Goal: Information Seeking & Learning: Learn about a topic

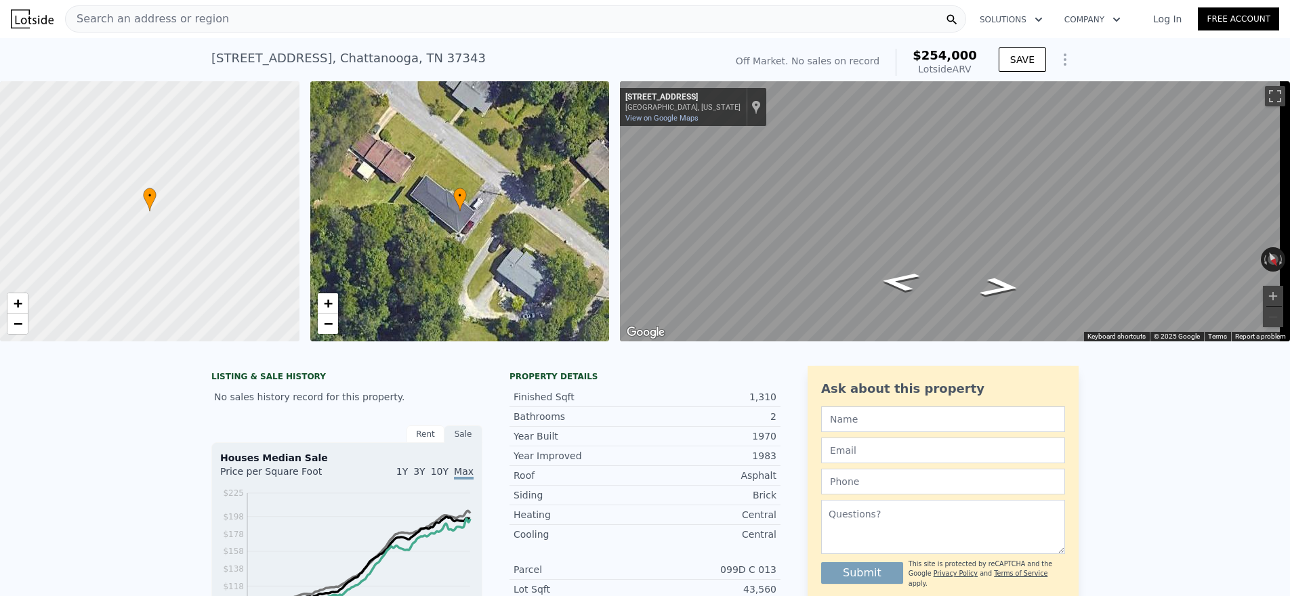
click at [430, 23] on div "Search an address or region" at bounding box center [515, 18] width 901 height 27
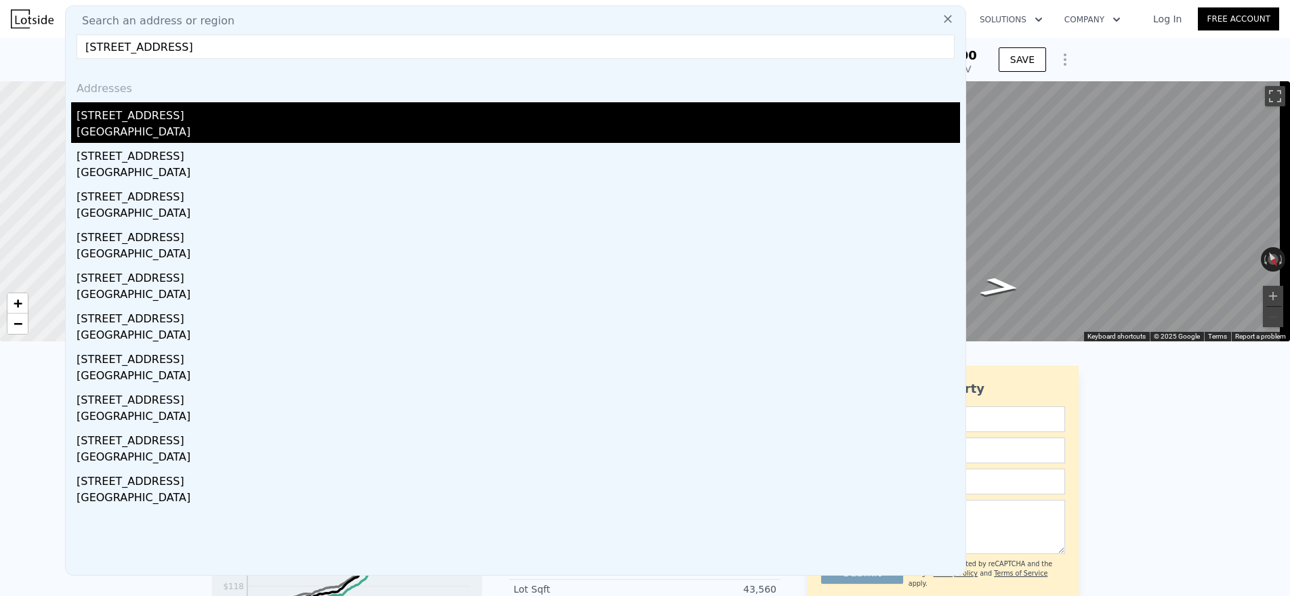
type input "[STREET_ADDRESS]"
click at [155, 113] on div "[STREET_ADDRESS]" at bounding box center [518, 113] width 883 height 22
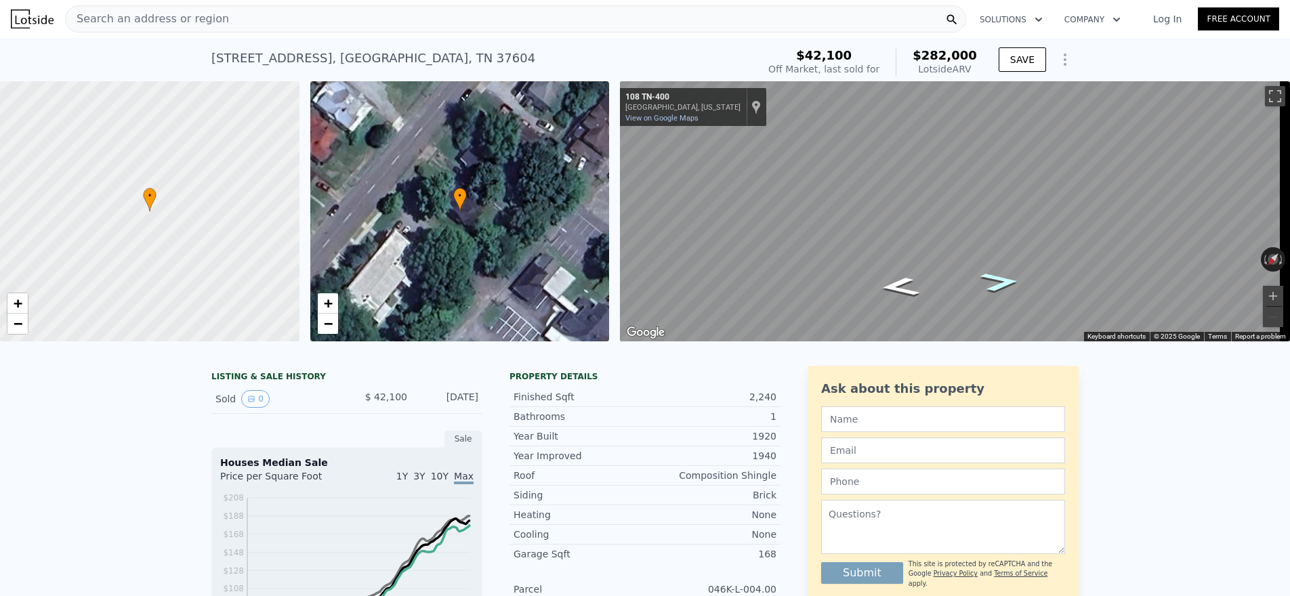
click at [997, 282] on icon "Go Southwest, TN-400" at bounding box center [999, 282] width 73 height 28
click at [902, 290] on icon "Go Northeast, TN-400" at bounding box center [899, 287] width 73 height 28
click at [980, 267] on icon "Go Southwest, TN-400" at bounding box center [985, 267] width 101 height 33
click at [205, 24] on span "Search an address or region" at bounding box center [147, 19] width 163 height 16
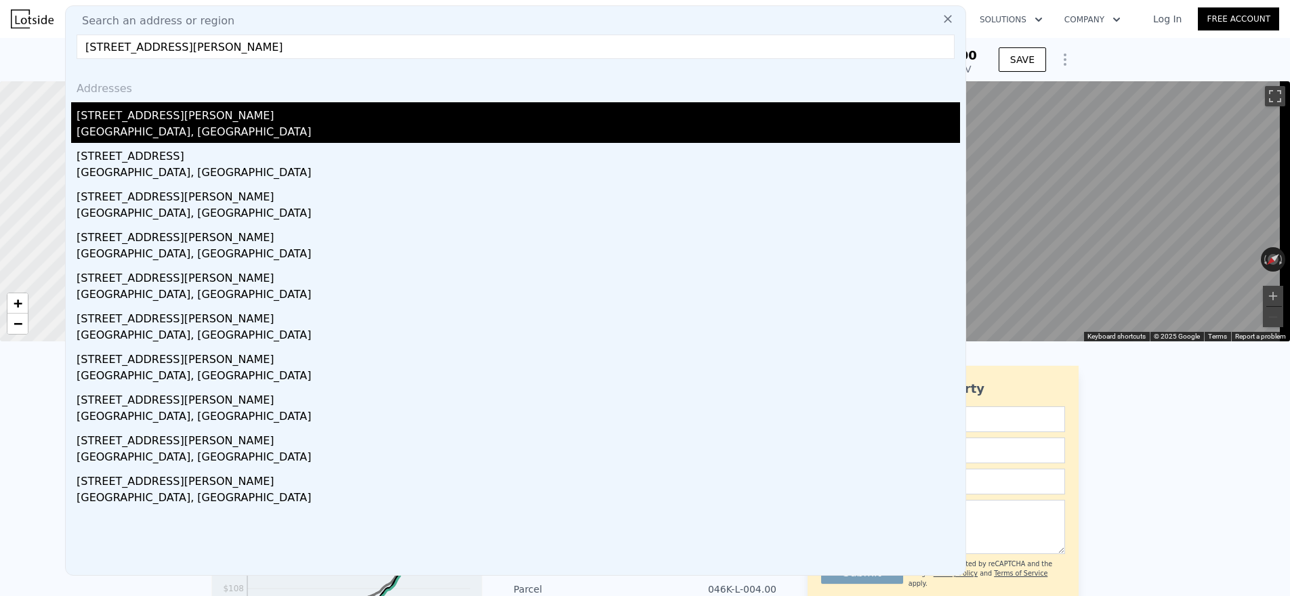
type input "[STREET_ADDRESS][PERSON_NAME]"
click at [169, 128] on div "[GEOGRAPHIC_DATA], [GEOGRAPHIC_DATA]" at bounding box center [518, 133] width 883 height 19
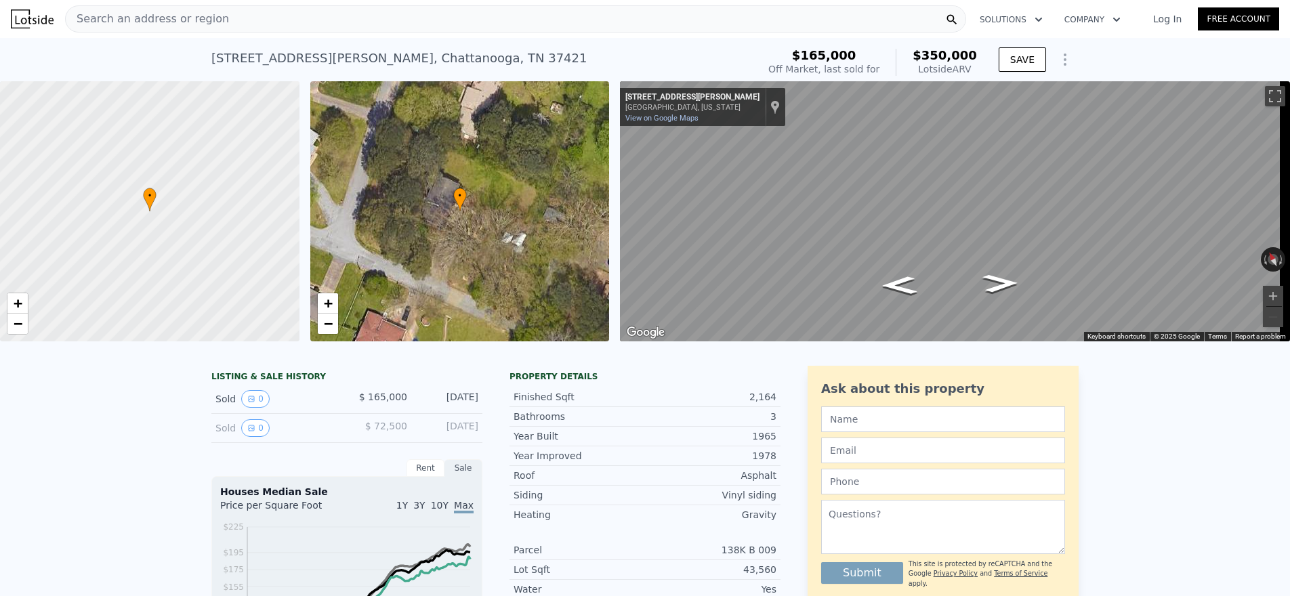
click at [350, 15] on div "Search an address or region" at bounding box center [515, 18] width 901 height 27
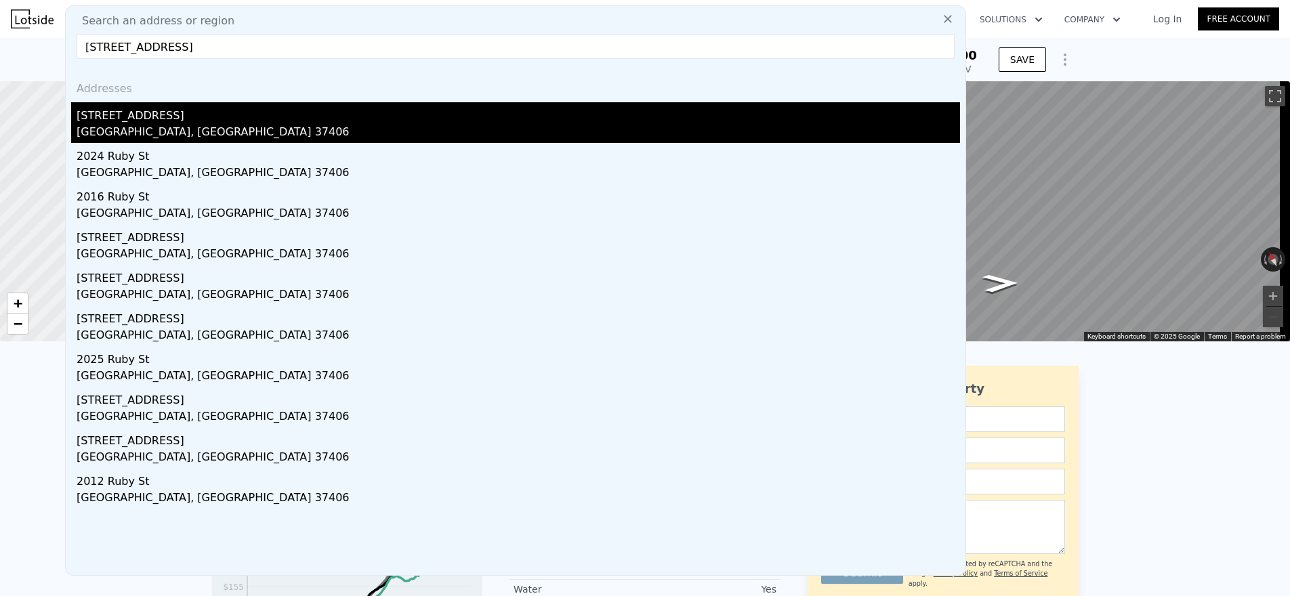
type input "[STREET_ADDRESS]"
click at [188, 123] on div "[STREET_ADDRESS]" at bounding box center [518, 113] width 883 height 22
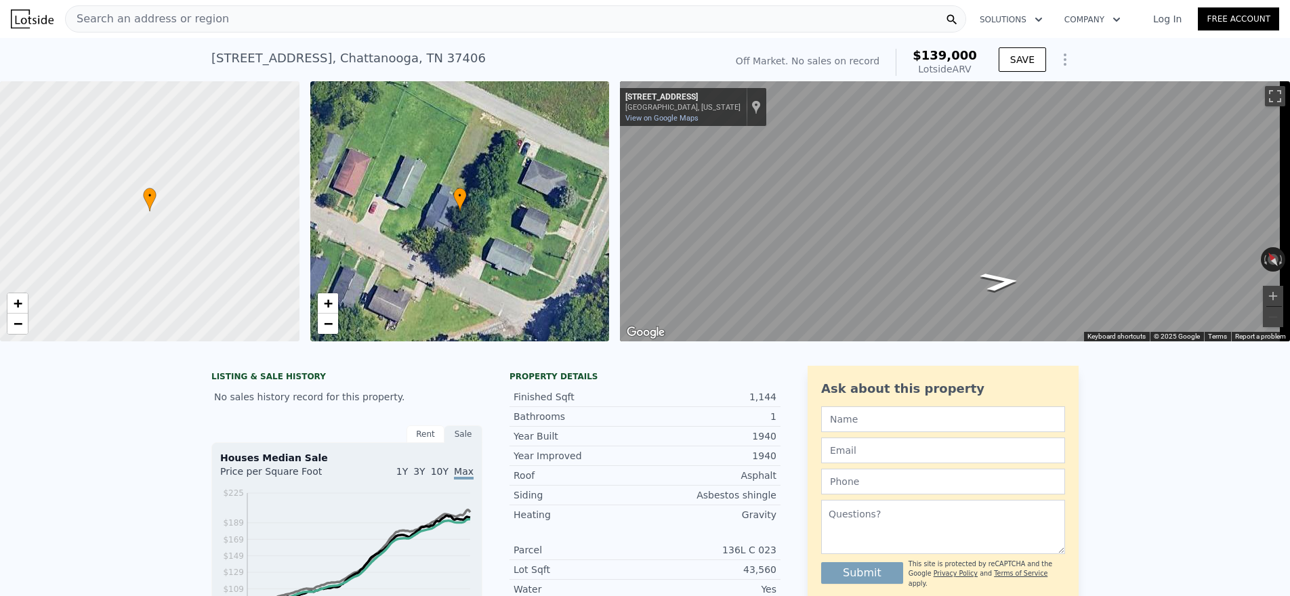
click at [297, 23] on div "Search an address or region" at bounding box center [515, 18] width 901 height 27
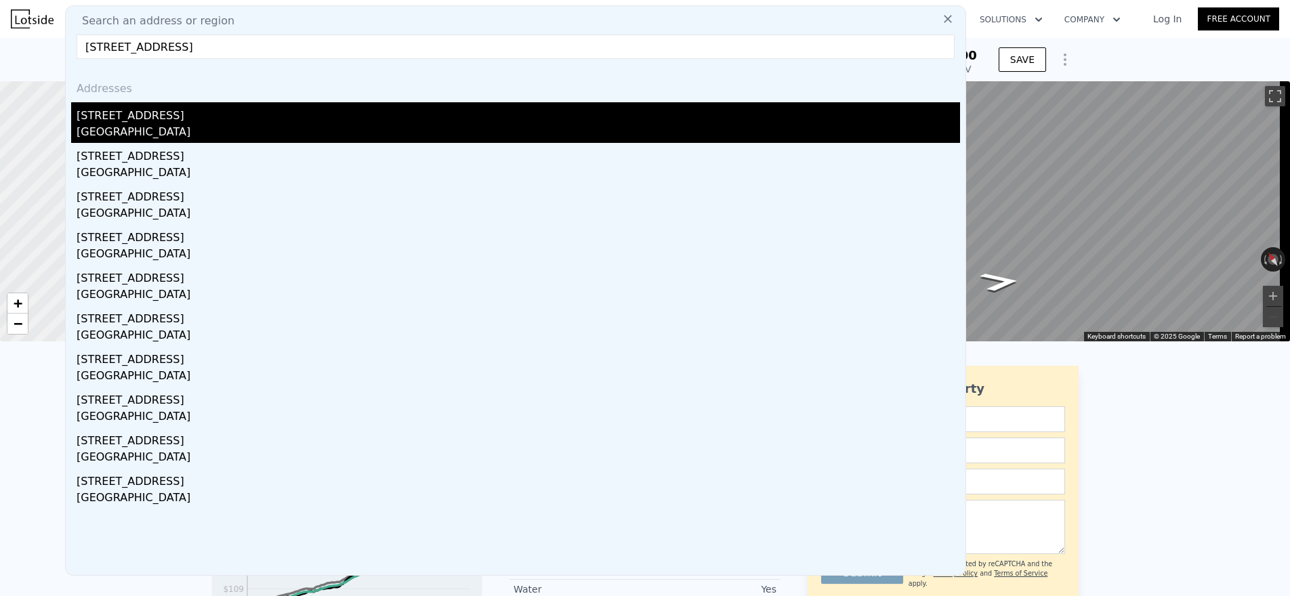
type input "[STREET_ADDRESS]"
click at [146, 114] on div "[STREET_ADDRESS]" at bounding box center [518, 113] width 883 height 22
